Goal: Information Seeking & Learning: Learn about a topic

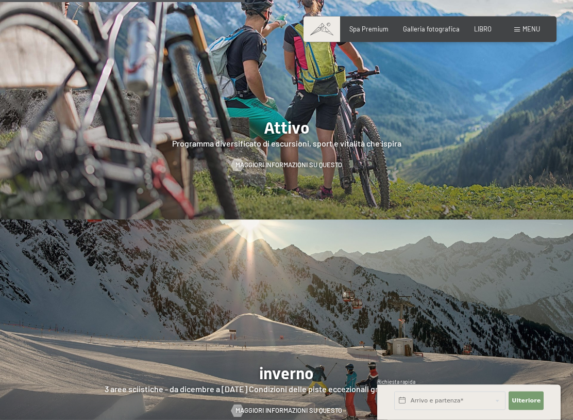
scroll to position [1686, 0]
click at [345, 138] on div at bounding box center [286, 96] width 573 height 245
click at [333, 160] on font "Maggiori informazioni su questo" at bounding box center [289, 164] width 107 height 8
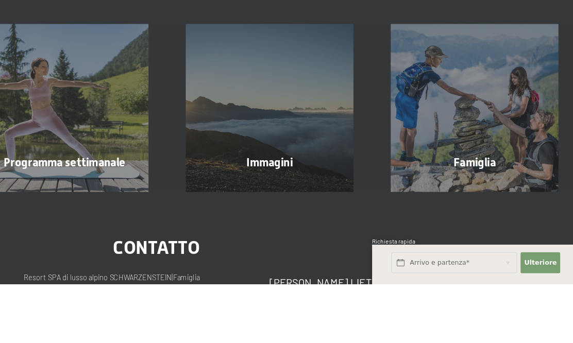
scroll to position [1949, 0]
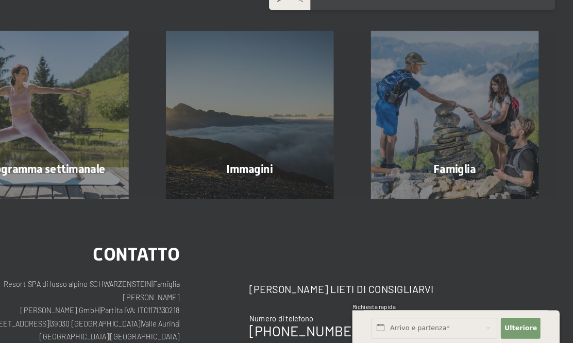
click at [422, 101] on div "Famiglia Saperne di più" at bounding box center [467, 135] width 181 height 148
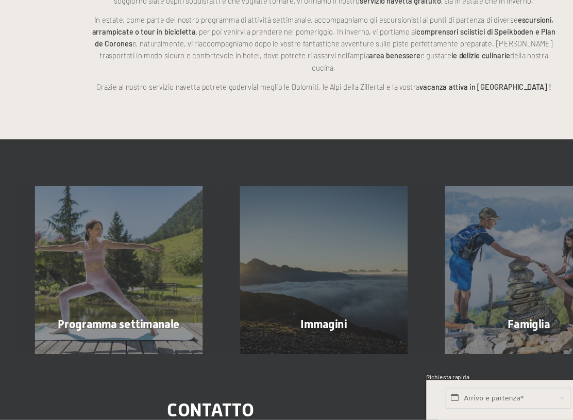
scroll to position [1797, 0]
click at [95, 240] on div "Programma settimanale Saperne di più" at bounding box center [104, 286] width 181 height 148
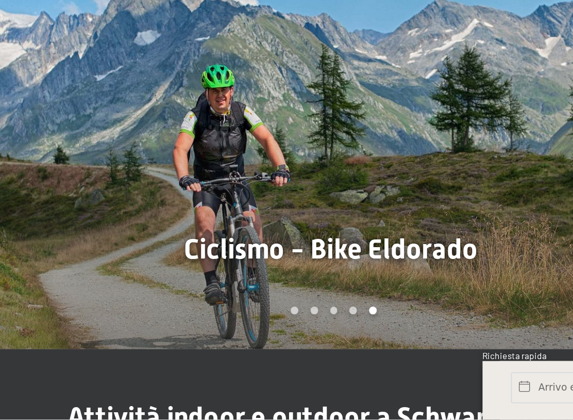
scroll to position [544, 0]
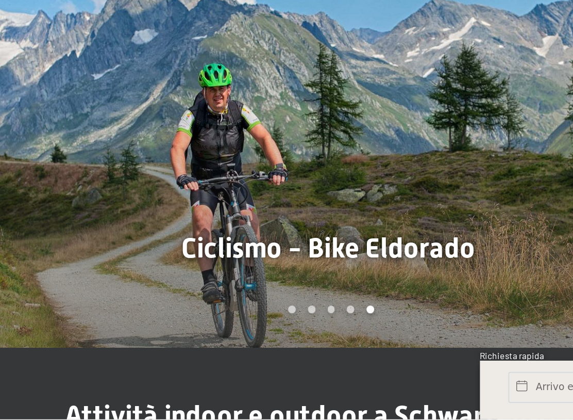
click at [287, 184] on div at bounding box center [430, 253] width 287 height 245
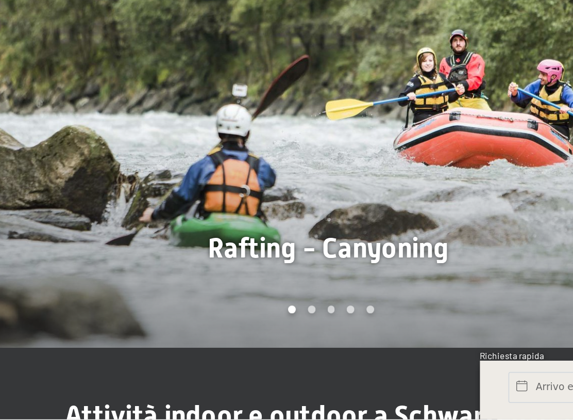
click at [286, 352] on div "Carousel Page 3" at bounding box center [288, 354] width 5 height 5
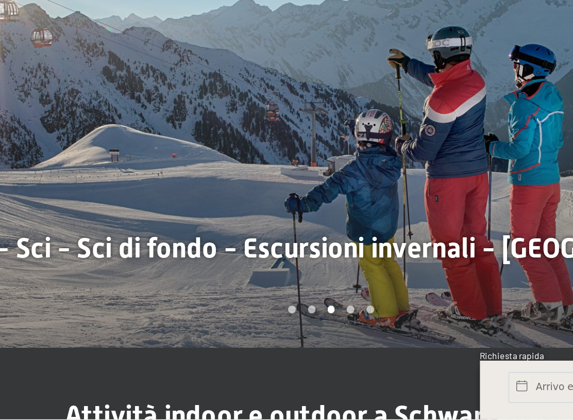
click at [298, 352] on div "Carousel Page 4" at bounding box center [300, 354] width 5 height 5
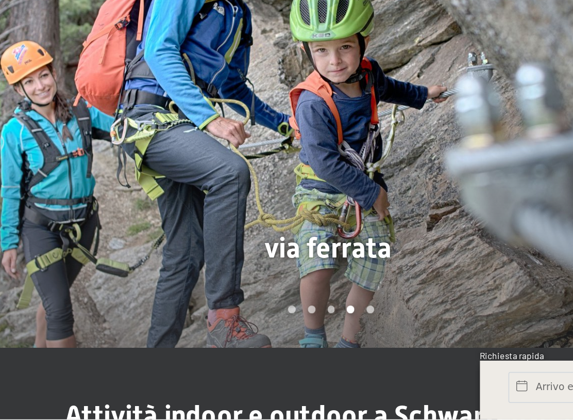
click at [287, 185] on div at bounding box center [430, 253] width 287 height 245
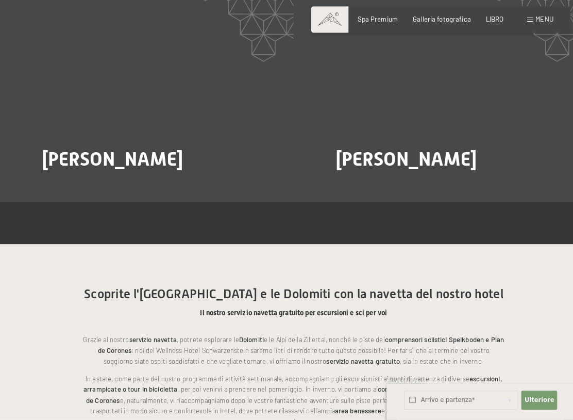
scroll to position [1484, 0]
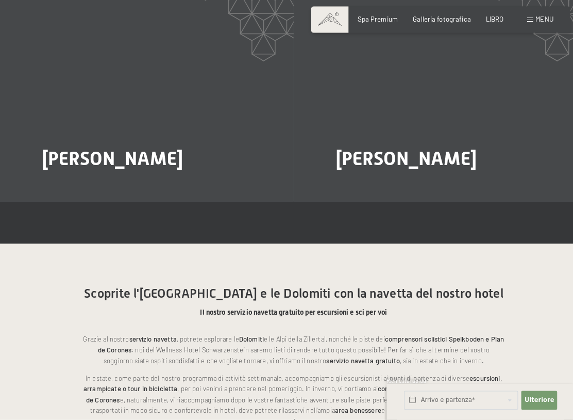
click at [404, 189] on font "Maggiori informazioni su questo" at bounding box center [385, 193] width 107 height 8
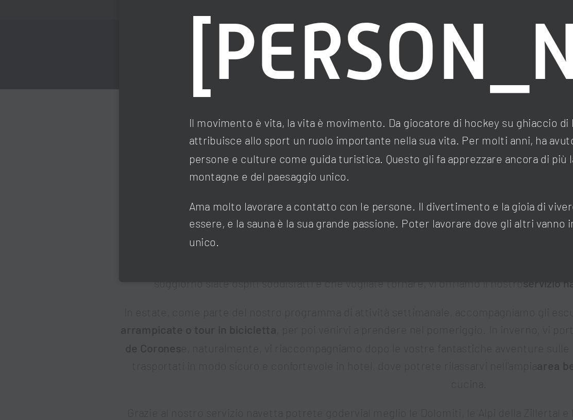
scroll to position [1554, 0]
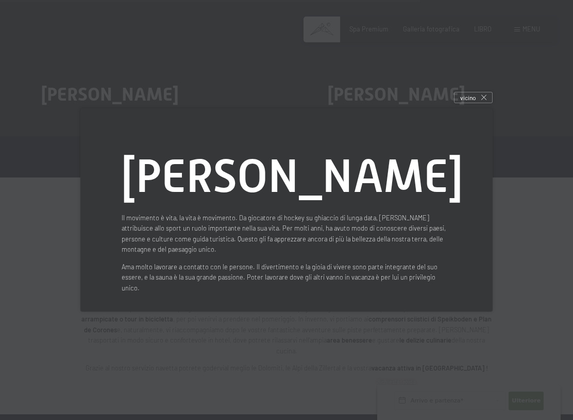
click at [488, 92] on div "vicino" at bounding box center [473, 97] width 39 height 11
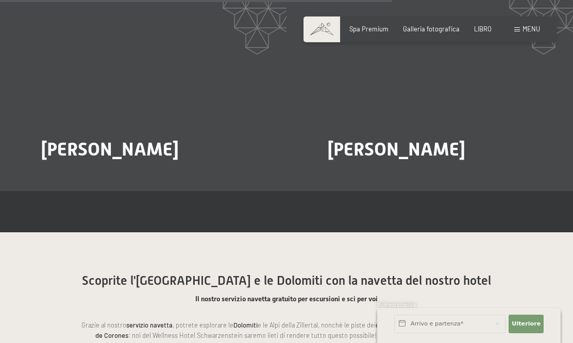
scroll to position [1495, 0]
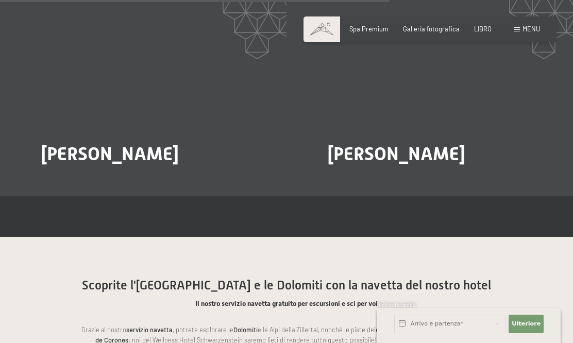
click at [62, 178] on font "Maggiori informazioni su questo" at bounding box center [98, 182] width 107 height 8
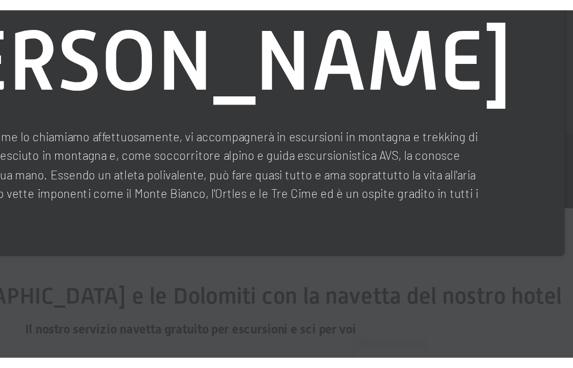
scroll to position [1506, 0]
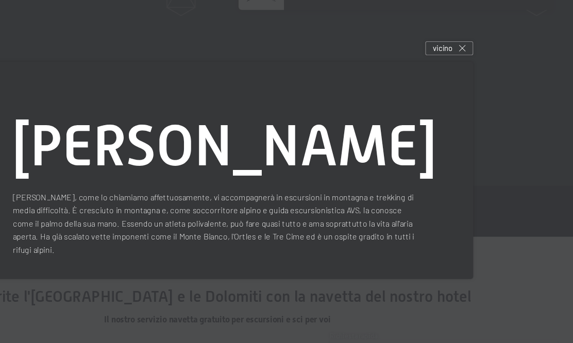
click at [454, 68] on div "vicino" at bounding box center [473, 73] width 39 height 11
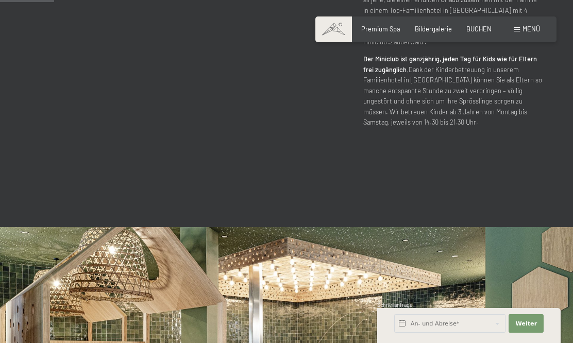
scroll to position [501, 0]
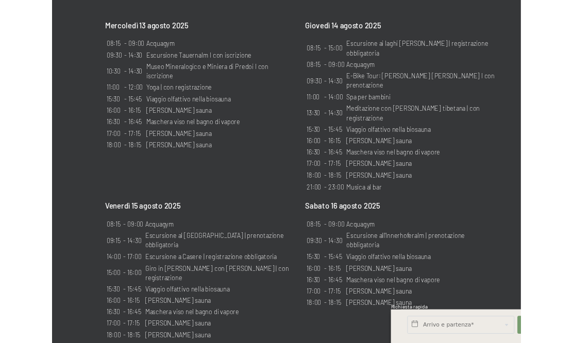
scroll to position [619, 0]
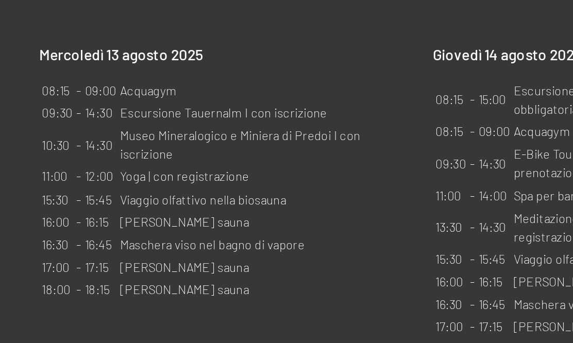
click at [133, 117] on font "Escursione Tauernalm I con iscrizione" at bounding box center [177, 121] width 109 height 8
click at [132, 117] on font "Escursione Tauernalm I con iscrizione" at bounding box center [177, 121] width 109 height 8
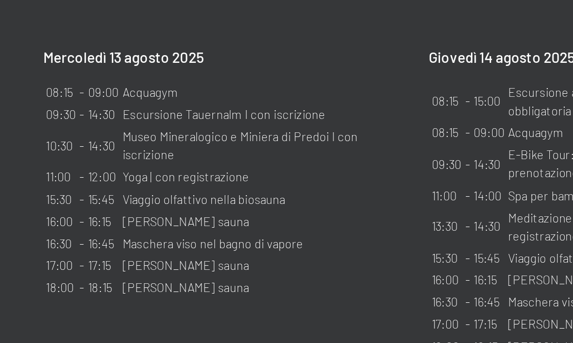
scroll to position [548, 0]
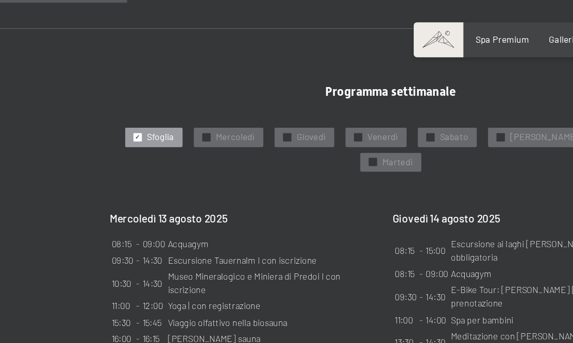
click at [183, 96] on font "Mercoledì" at bounding box center [173, 100] width 28 height 8
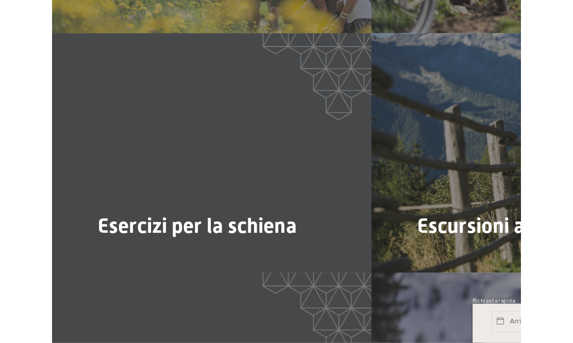
scroll to position [1913, 0]
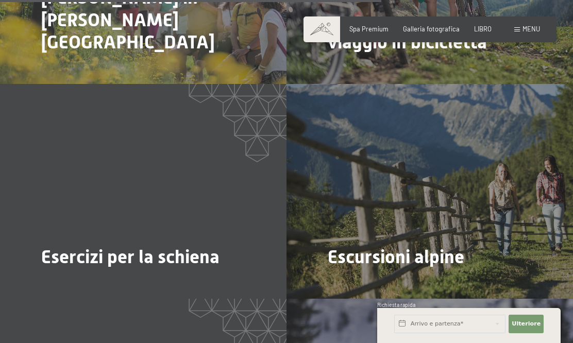
click at [472, 174] on div "Escursioni alpine Maggiori informazioni su questo" at bounding box center [430, 191] width 287 height 215
click at [406, 281] on font "Maggiori informazioni su questo" at bounding box center [385, 285] width 107 height 8
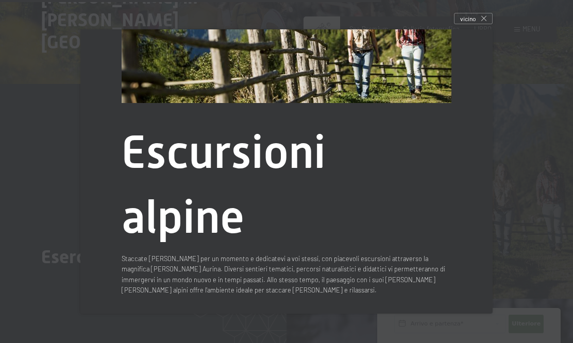
click at [493, 141] on div "Escursioni alpine Staccate [PERSON_NAME] per un momento e dedicatevi a voi stes…" at bounding box center [286, 171] width 437 height 309
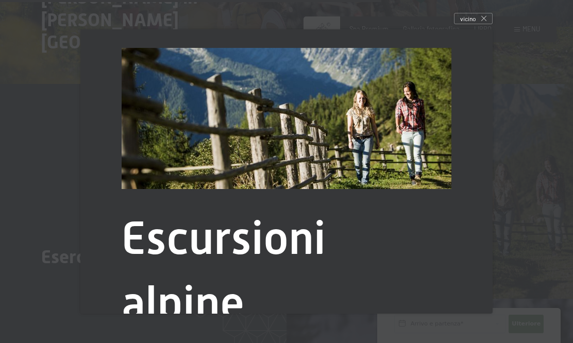
scroll to position [0, 0]
click at [505, 113] on div at bounding box center [286, 171] width 573 height 343
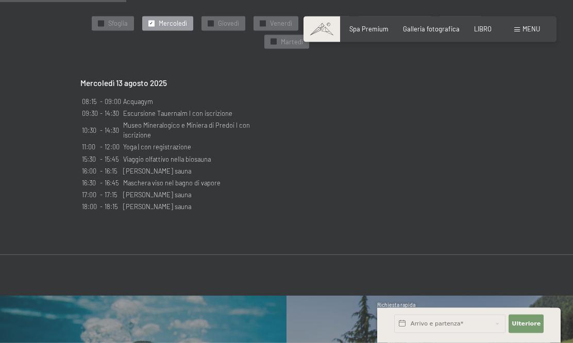
scroll to position [625, 0]
